Goal: Transaction & Acquisition: Purchase product/service

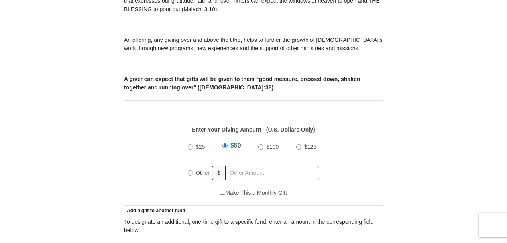
click at [190, 170] on input "Other" at bounding box center [190, 172] width 5 height 5
radio input "true"
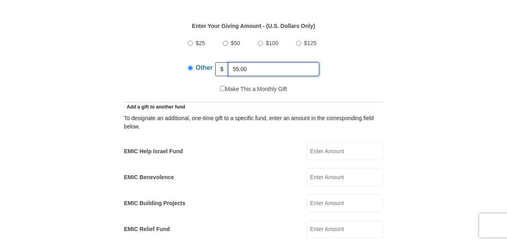
scroll to position [431, 0]
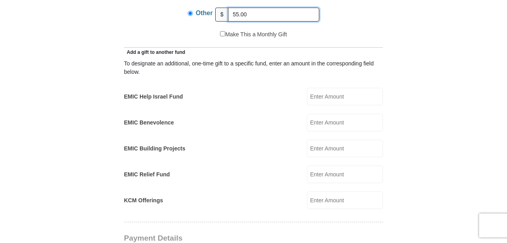
type input "55.00"
click at [333, 88] on input "EMIC Help Israel Fund" at bounding box center [345, 97] width 76 height 18
type input "45.00"
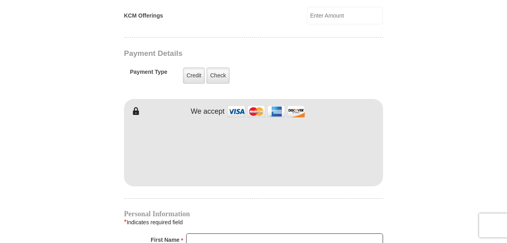
scroll to position [621, 0]
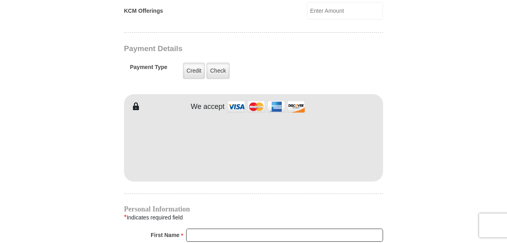
click at [235, 98] on img at bounding box center [266, 106] width 80 height 17
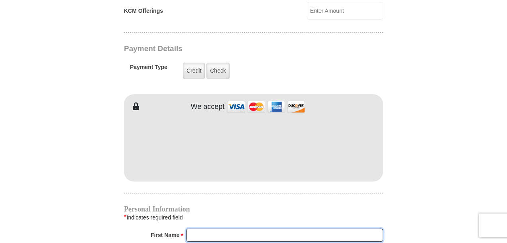
type input "[PERSON_NAME]"
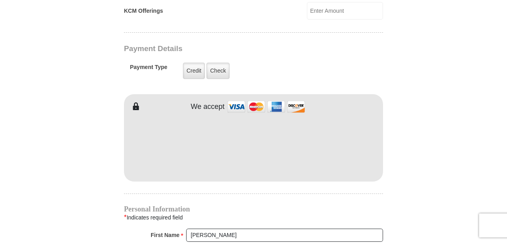
type input "[PERSON_NAME]"
drag, startPoint x: 506, startPoint y: 129, endPoint x: 509, endPoint y: 156, distance: 27.7
click at [506, 156] on html "[GEOGRAPHIC_DATA][DEMOGRAPHIC_DATA] Online Giving Because of gifts like yours, …" at bounding box center [253, 108] width 507 height 1459
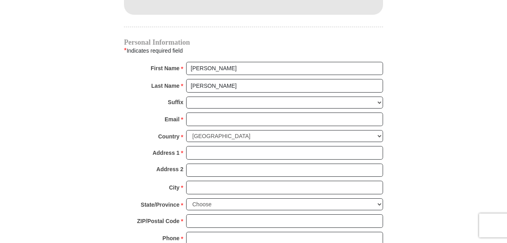
scroll to position [796, 0]
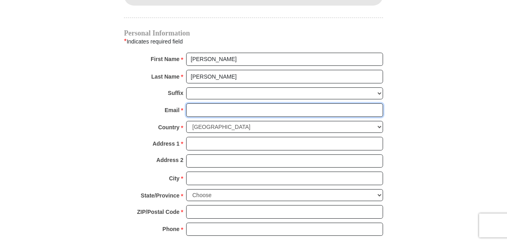
click at [219, 103] on input "Email *" at bounding box center [284, 110] width 197 height 14
type input "[EMAIL_ADDRESS][DOMAIN_NAME]"
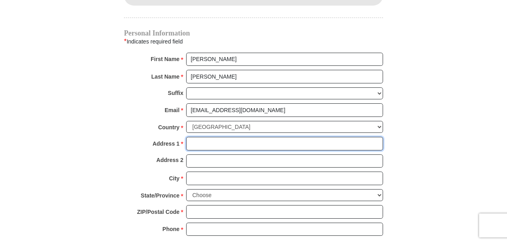
type input "[STREET_ADDRESS]"
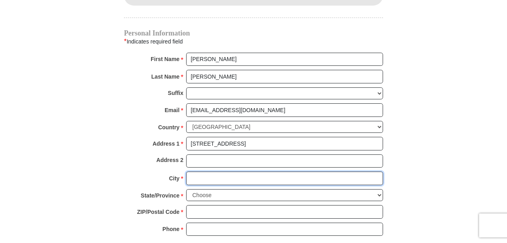
type input "DE [PERSON_NAME]"
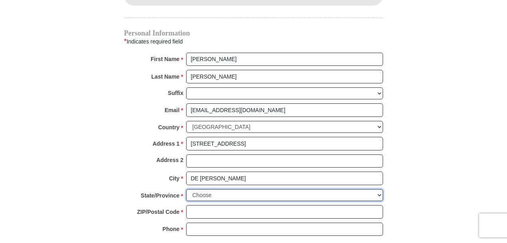
select select "IL"
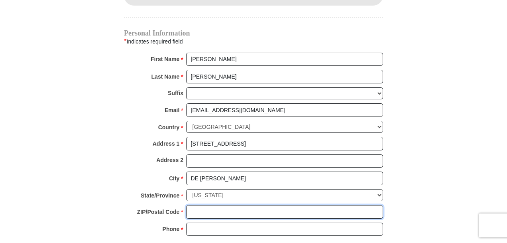
type input "60115"
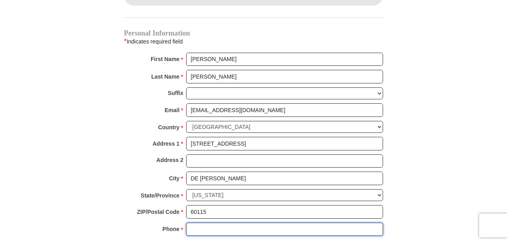
type input "9362304676"
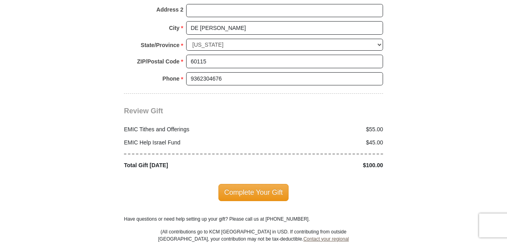
scroll to position [970, 0]
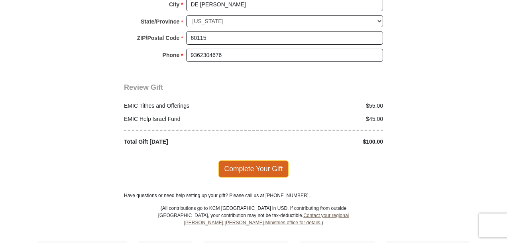
click at [256, 160] on span "Complete Your Gift" at bounding box center [253, 168] width 71 height 17
